Goal: Information Seeking & Learning: Learn about a topic

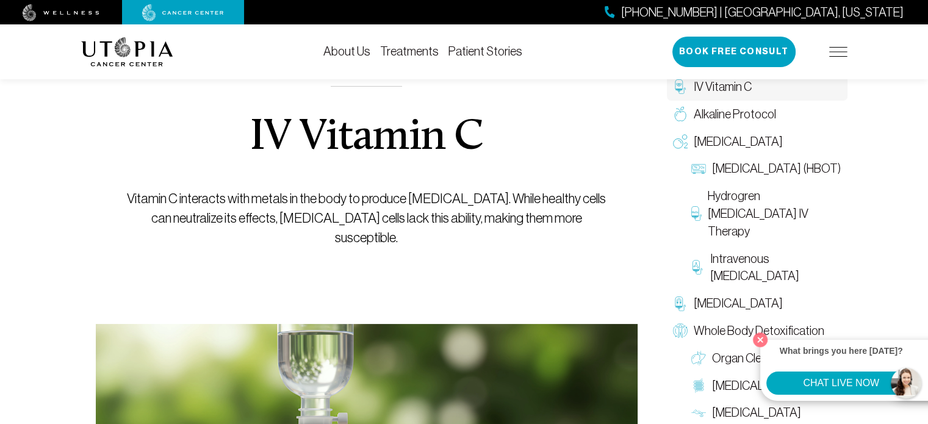
scroll to position [122, 0]
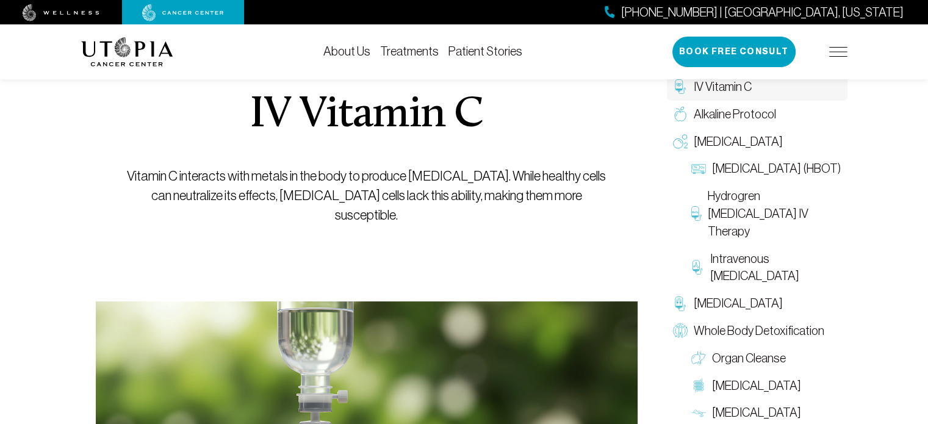
click at [839, 48] on img at bounding box center [838, 52] width 18 height 10
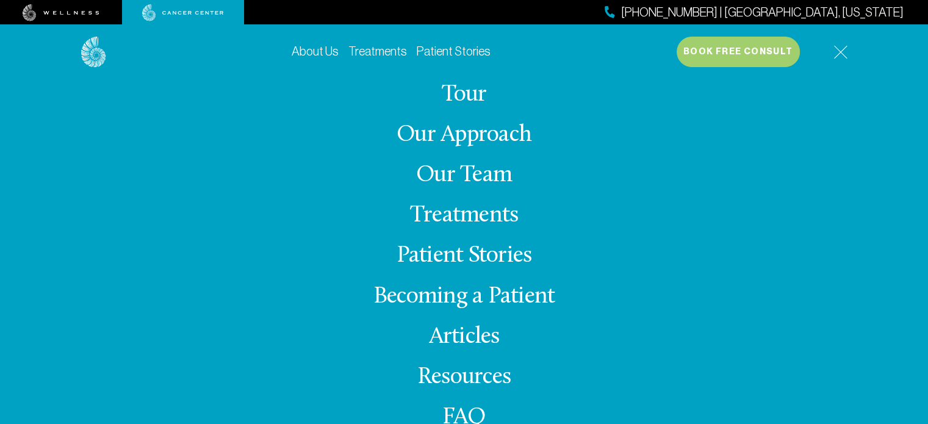
click at [466, 218] on link "Treatments" at bounding box center [464, 216] width 108 height 24
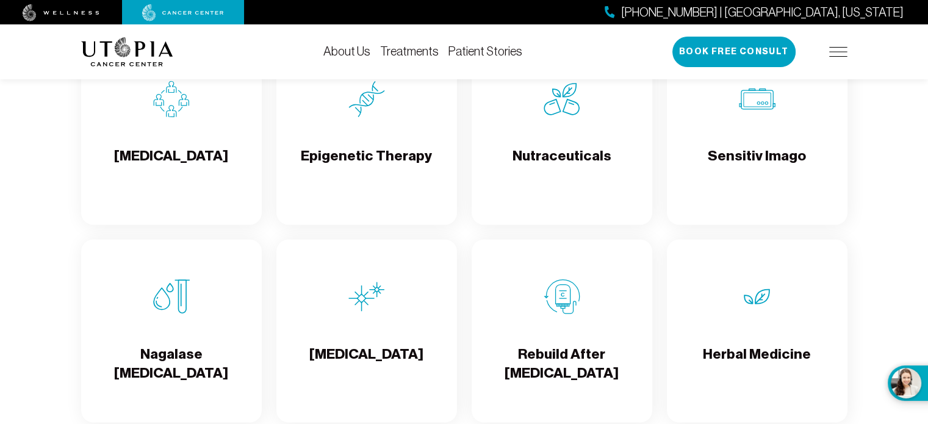
scroll to position [2074, 0]
click at [834, 56] on img at bounding box center [838, 52] width 18 height 10
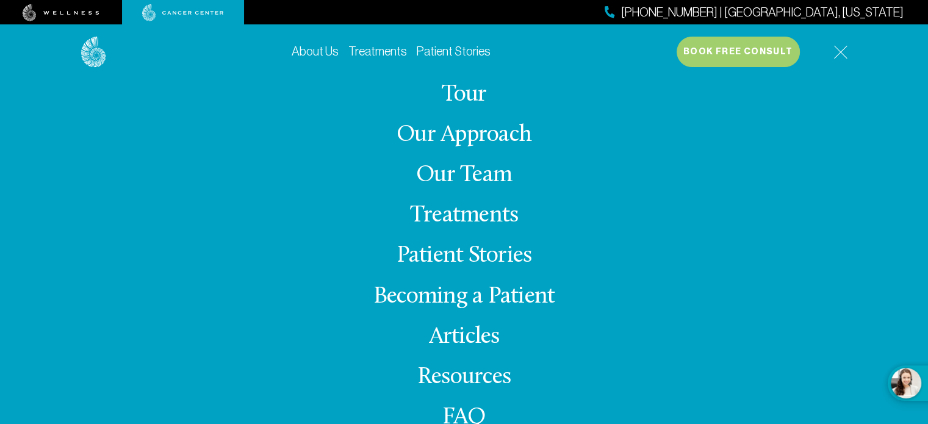
click at [450, 218] on link "Treatments" at bounding box center [464, 216] width 108 height 24
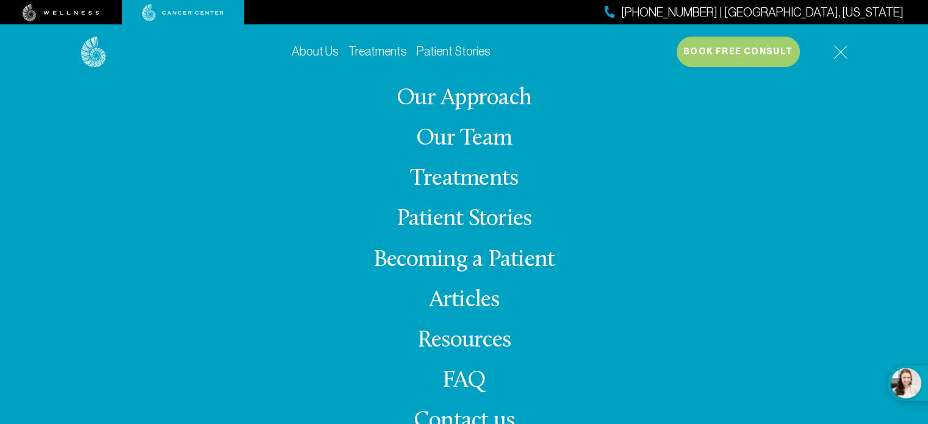
scroll to position [244, 0]
click at [459, 180] on link "Treatments" at bounding box center [464, 179] width 108 height 24
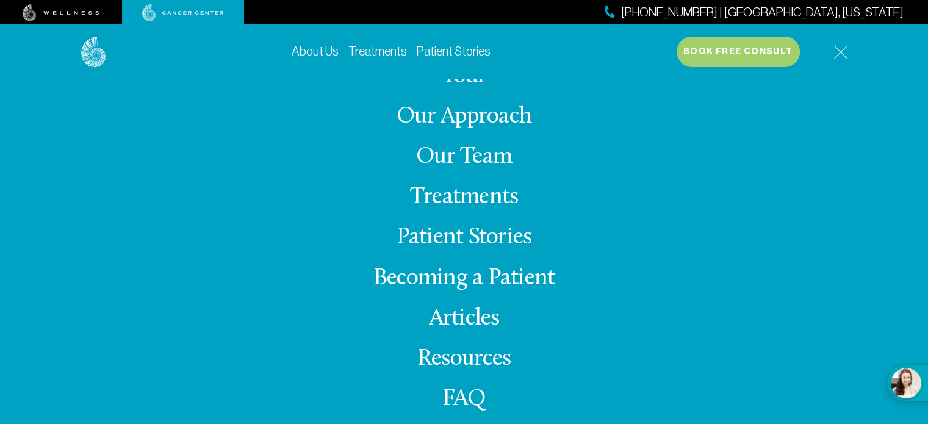
scroll to position [0, 0]
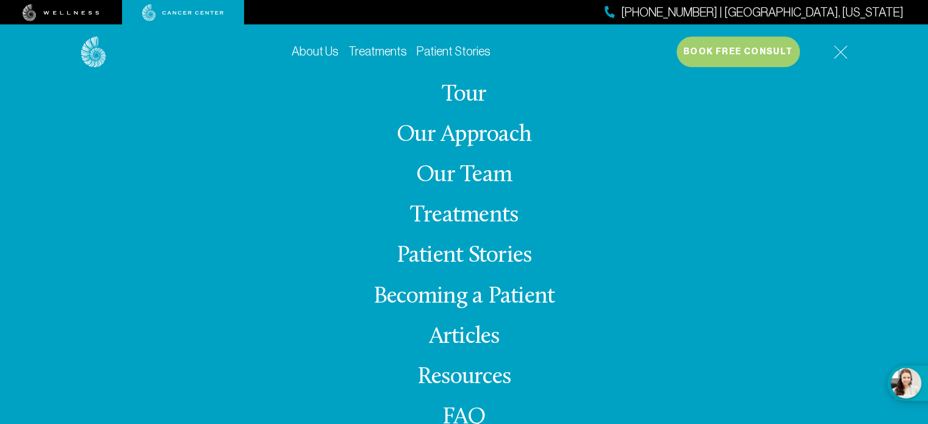
click at [838, 50] on img at bounding box center [840, 52] width 14 height 14
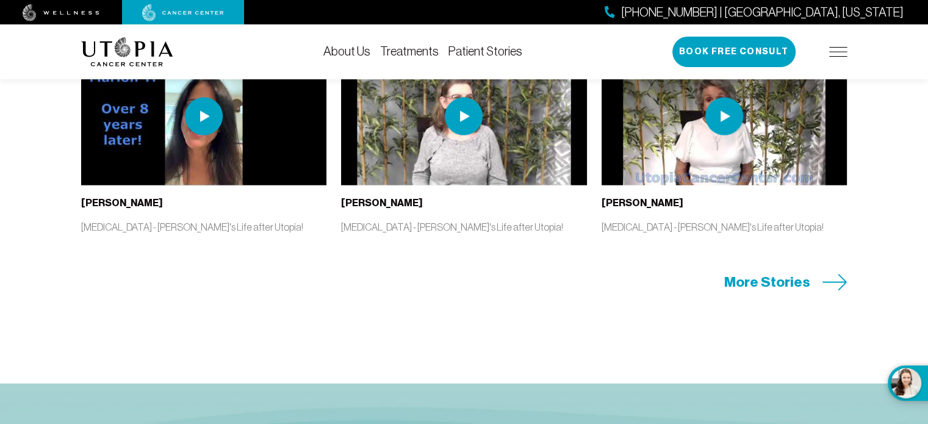
scroll to position [2684, 0]
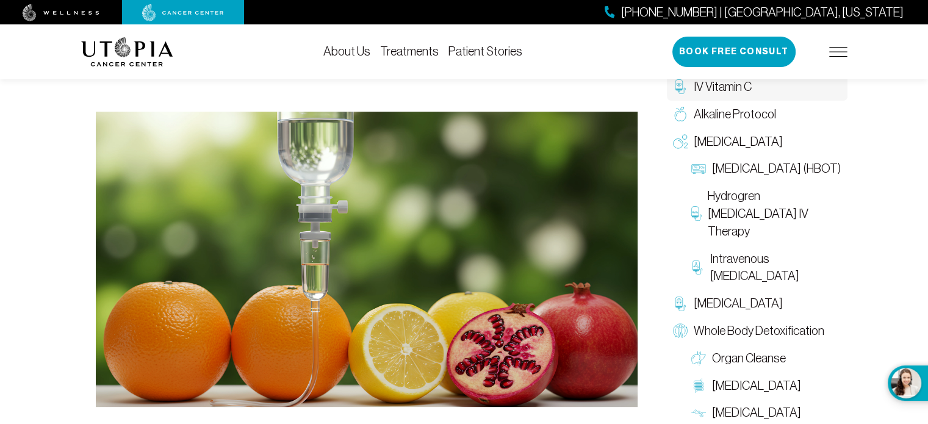
scroll to position [124, 0]
